Goal: Transaction & Acquisition: Purchase product/service

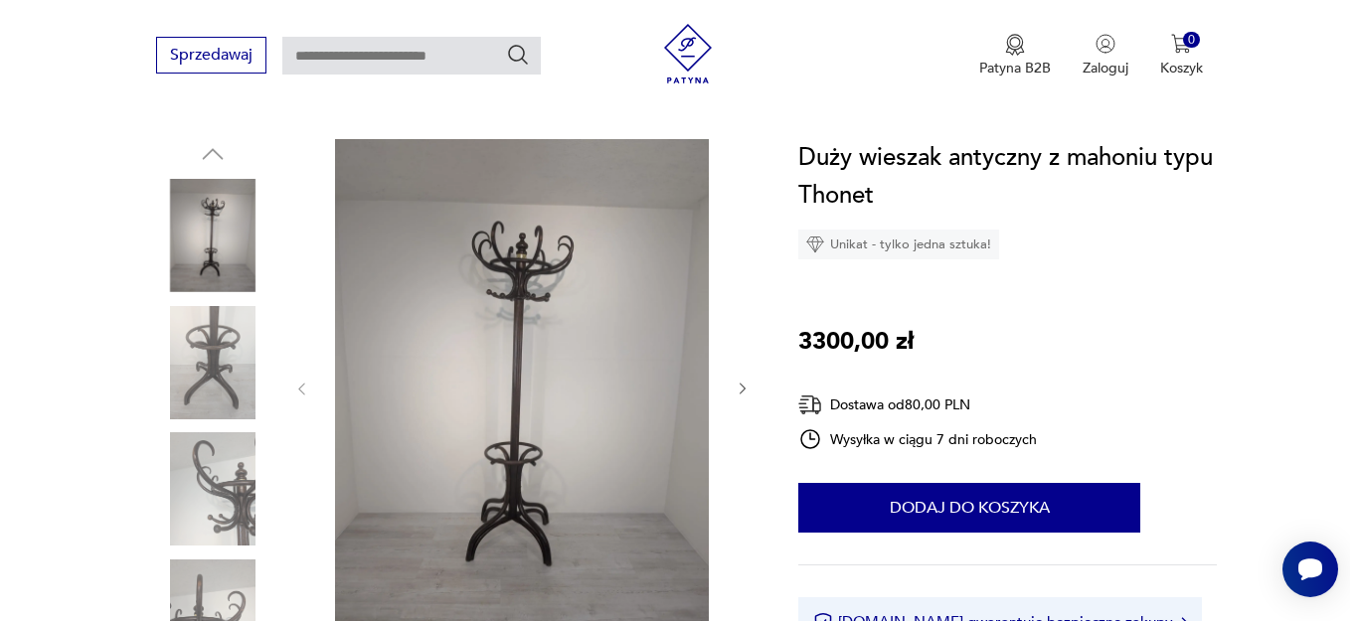
scroll to position [182, 0]
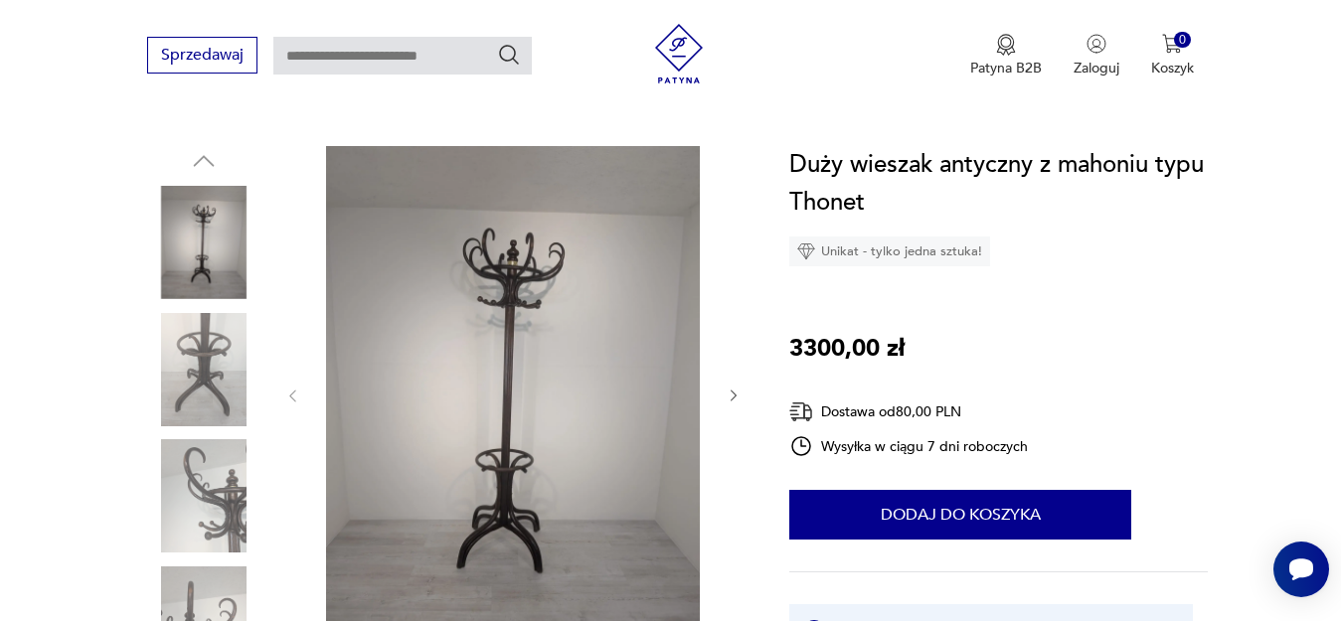
click at [507, 312] on img at bounding box center [513, 394] width 384 height 497
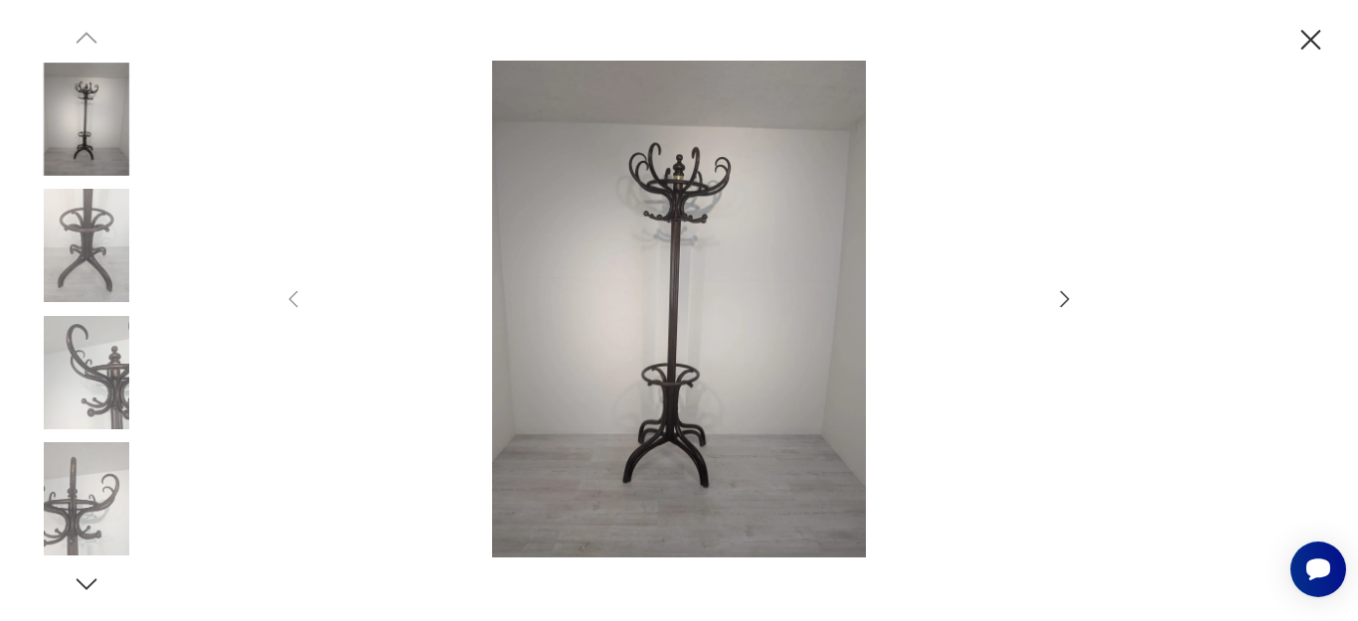
click at [689, 338] on img at bounding box center [679, 309] width 708 height 497
click at [684, 195] on img at bounding box center [679, 309] width 708 height 497
click at [100, 394] on img at bounding box center [86, 372] width 113 height 113
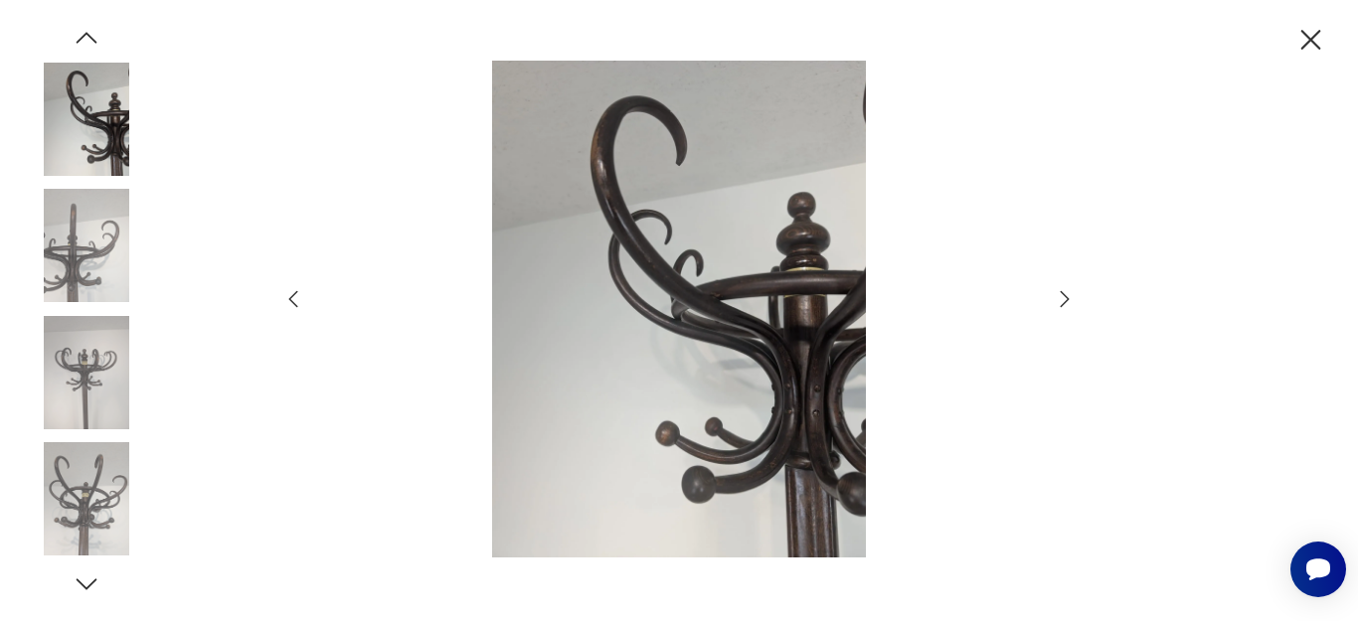
click at [82, 502] on img at bounding box center [86, 498] width 113 height 113
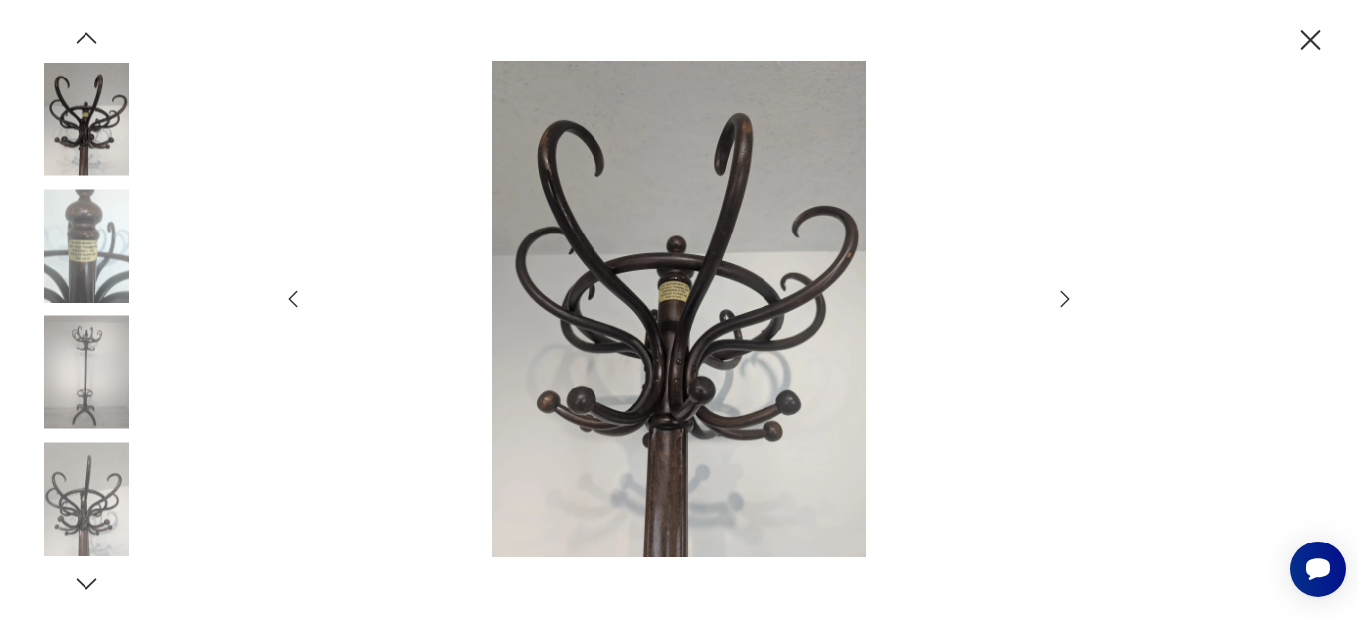
click at [755, 267] on img at bounding box center [679, 309] width 708 height 497
click at [80, 400] on img at bounding box center [86, 372] width 113 height 113
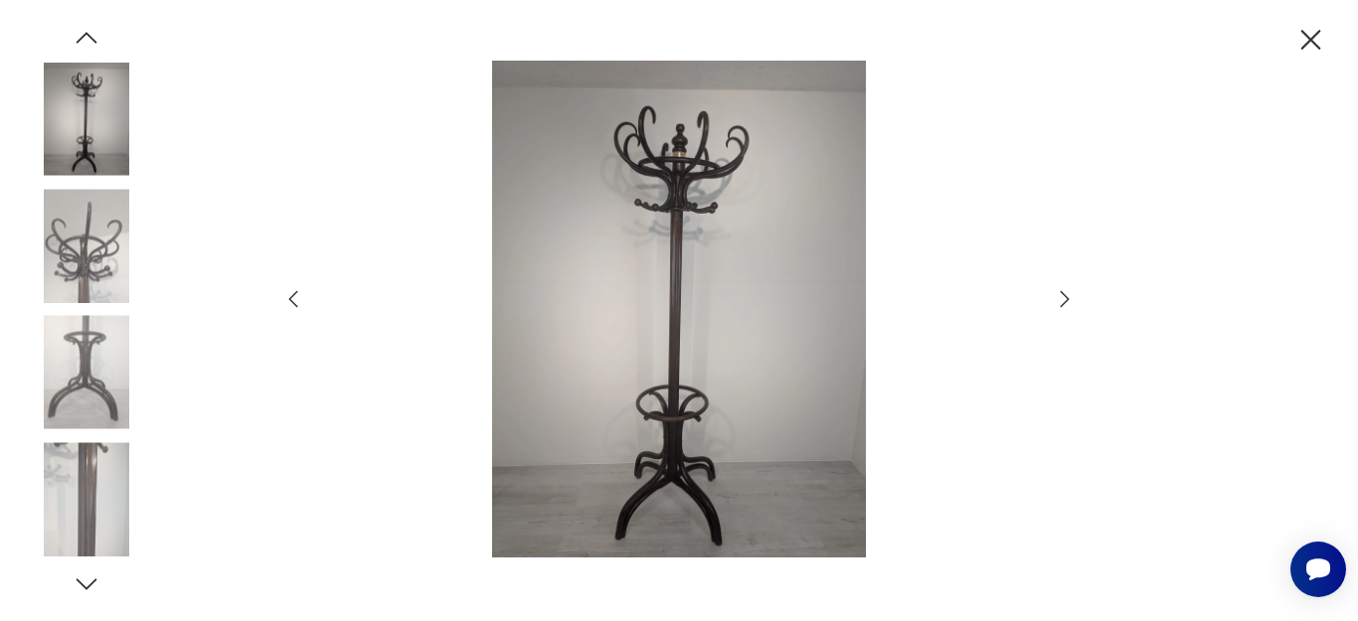
click at [82, 588] on icon "button" at bounding box center [87, 585] width 30 height 30
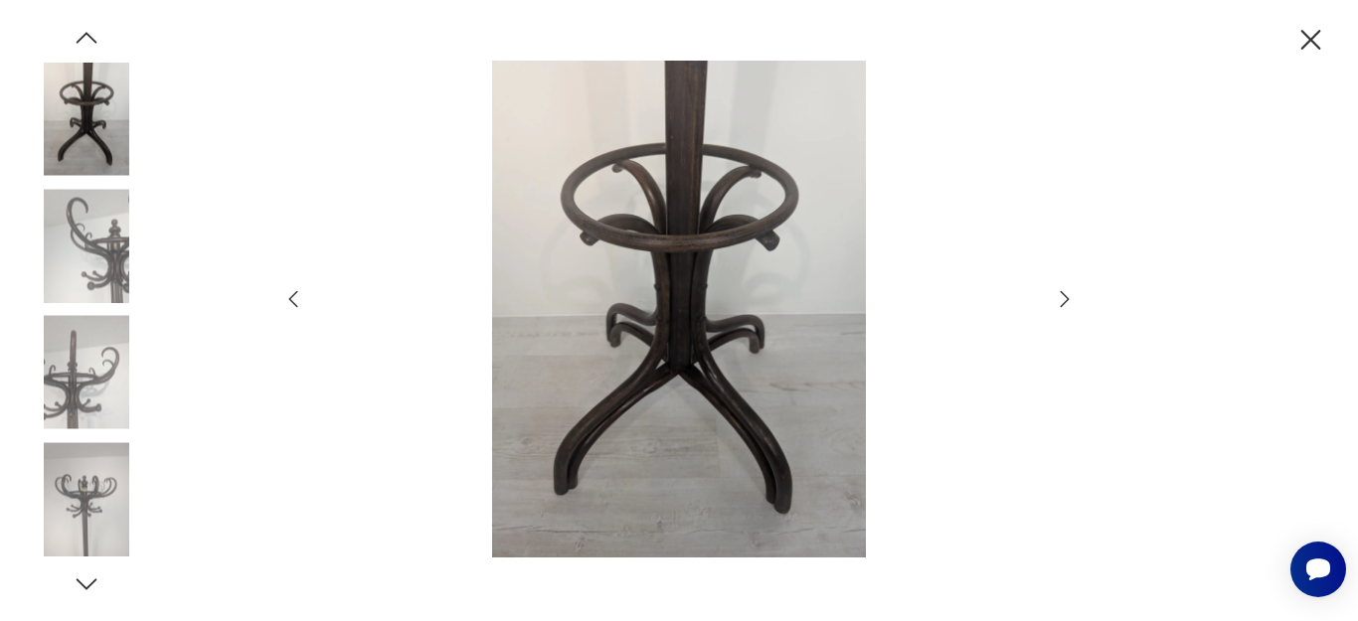
click at [82, 584] on icon "button" at bounding box center [87, 583] width 21 height 11
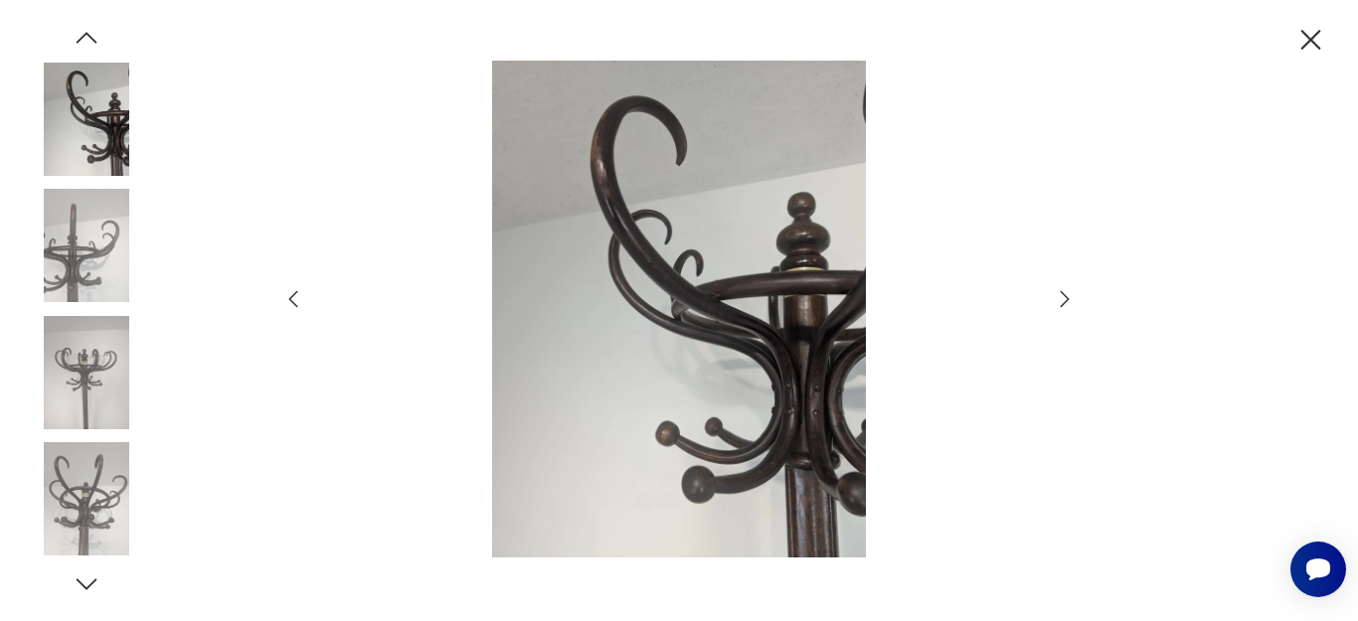
click at [81, 587] on icon "button" at bounding box center [87, 585] width 30 height 30
